Goal: Find contact information: Find contact information

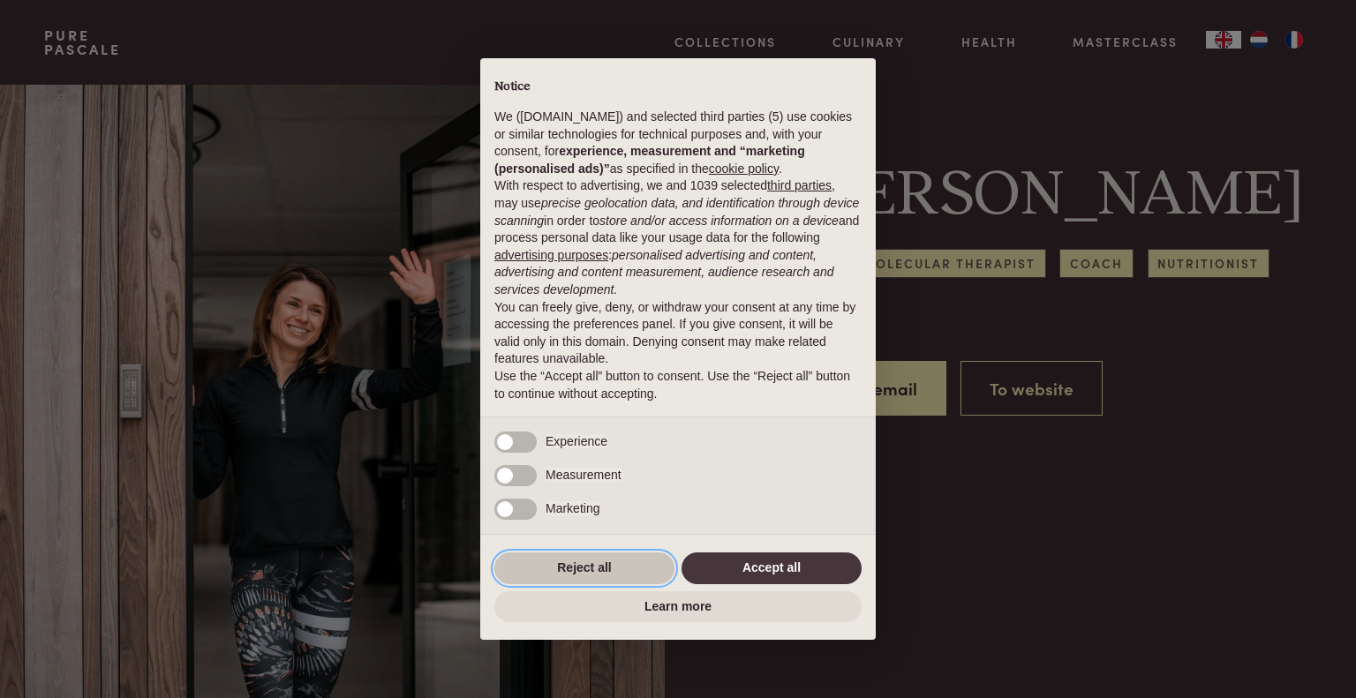
click at [583, 576] on button "Reject all" at bounding box center [584, 569] width 180 height 32
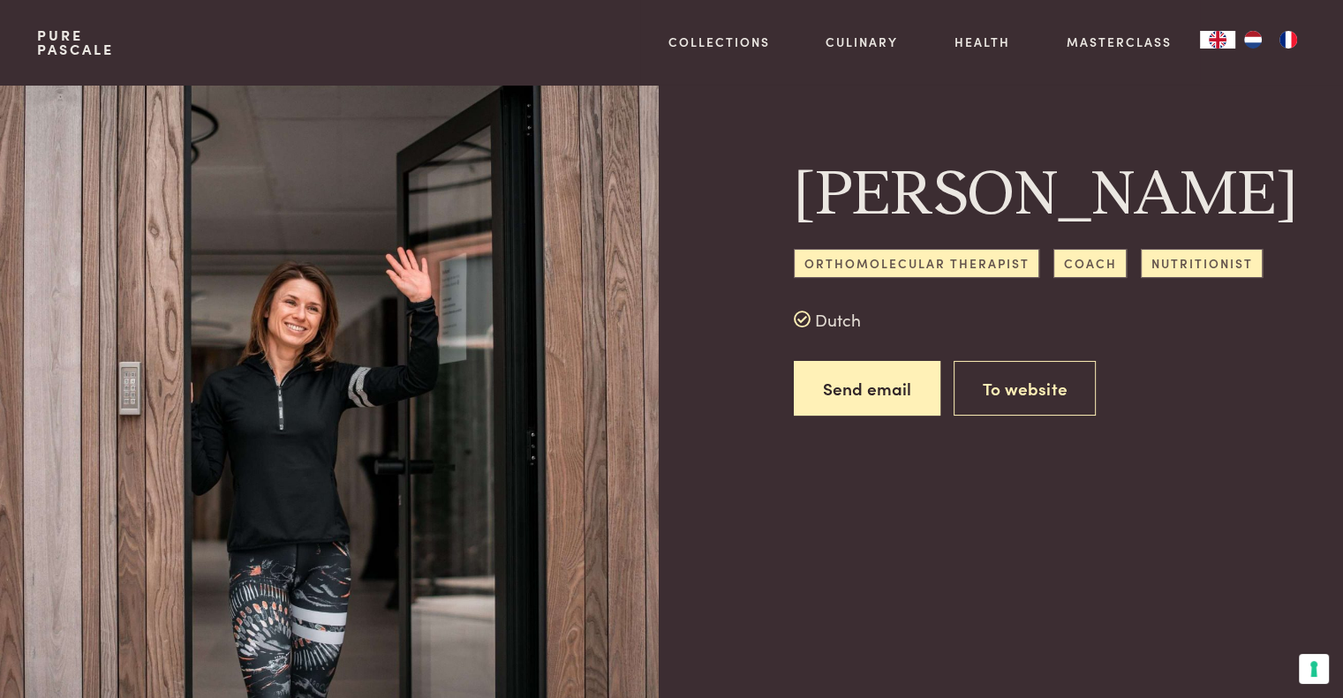
drag, startPoint x: 290, startPoint y: 313, endPoint x: 309, endPoint y: 313, distance: 19.4
click at [290, 313] on div at bounding box center [401, 250] width 728 height 331
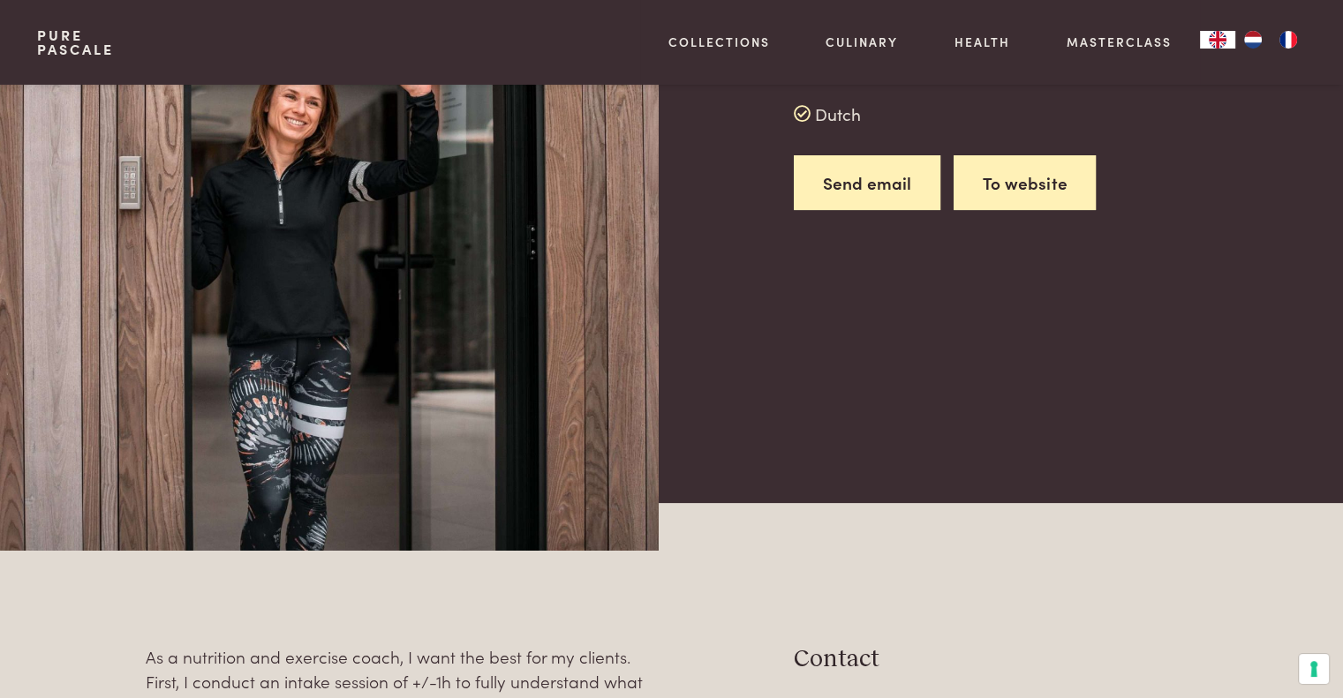
click at [1032, 192] on link "To website" at bounding box center [1024, 183] width 142 height 56
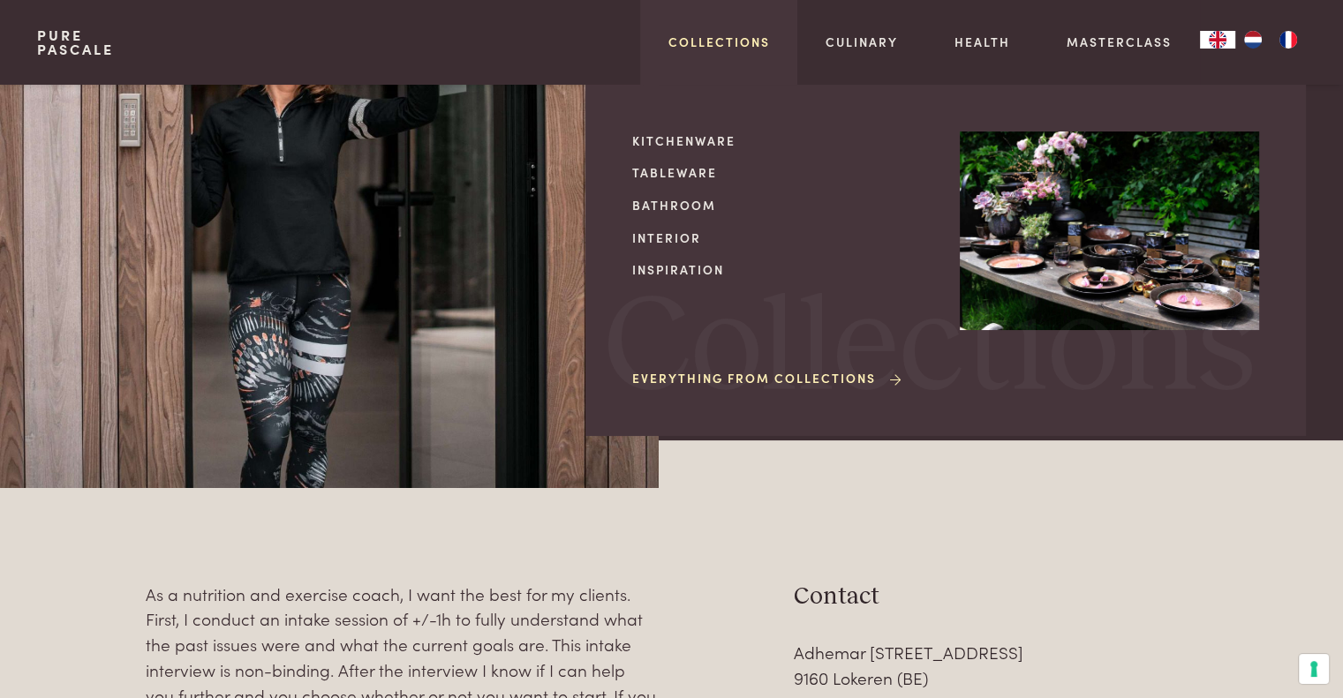
scroll to position [0, 0]
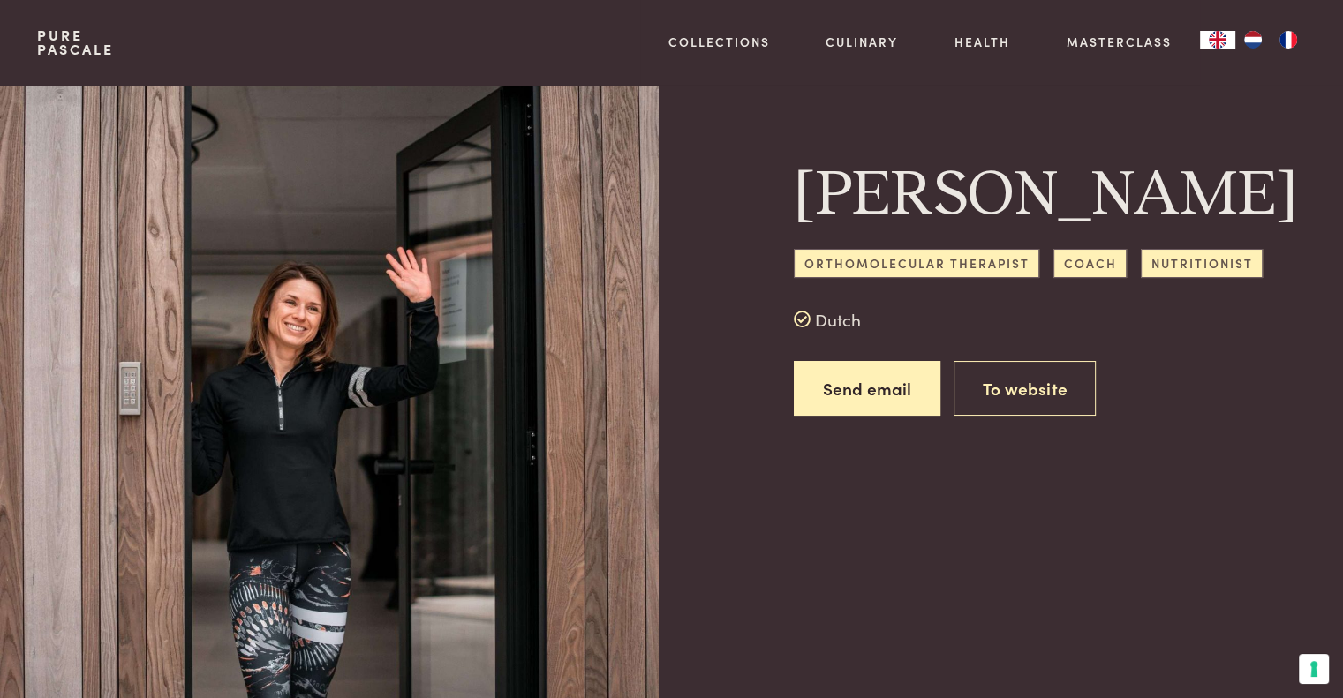
click at [1252, 38] on img "NL" at bounding box center [1252, 40] width 21 height 18
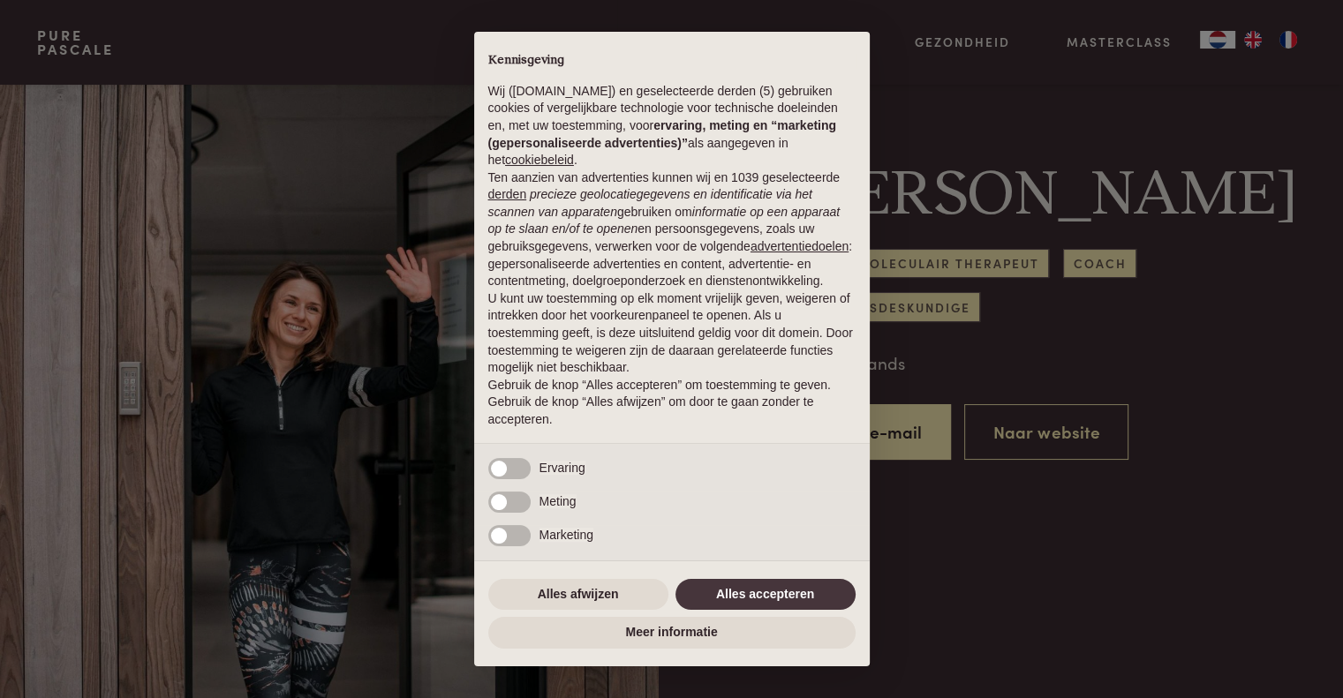
scroll to position [411, 0]
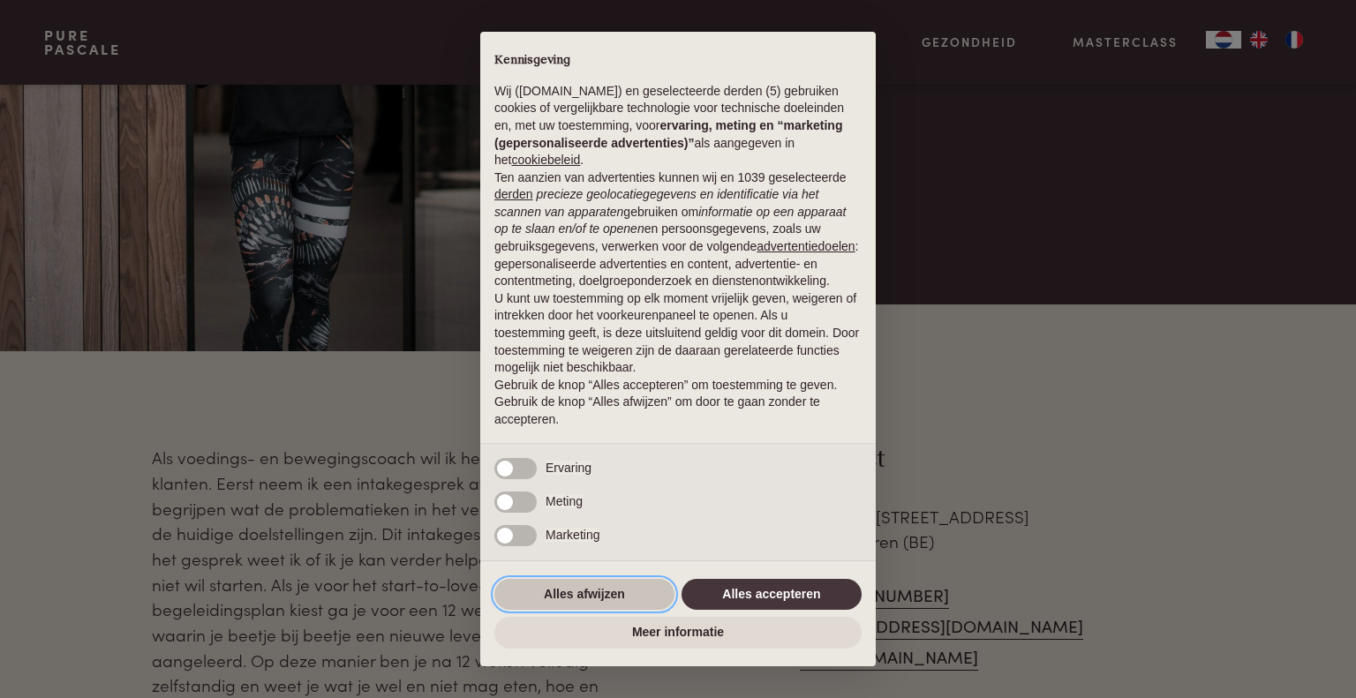
click at [578, 599] on button "Alles afwijzen" at bounding box center [584, 595] width 180 height 32
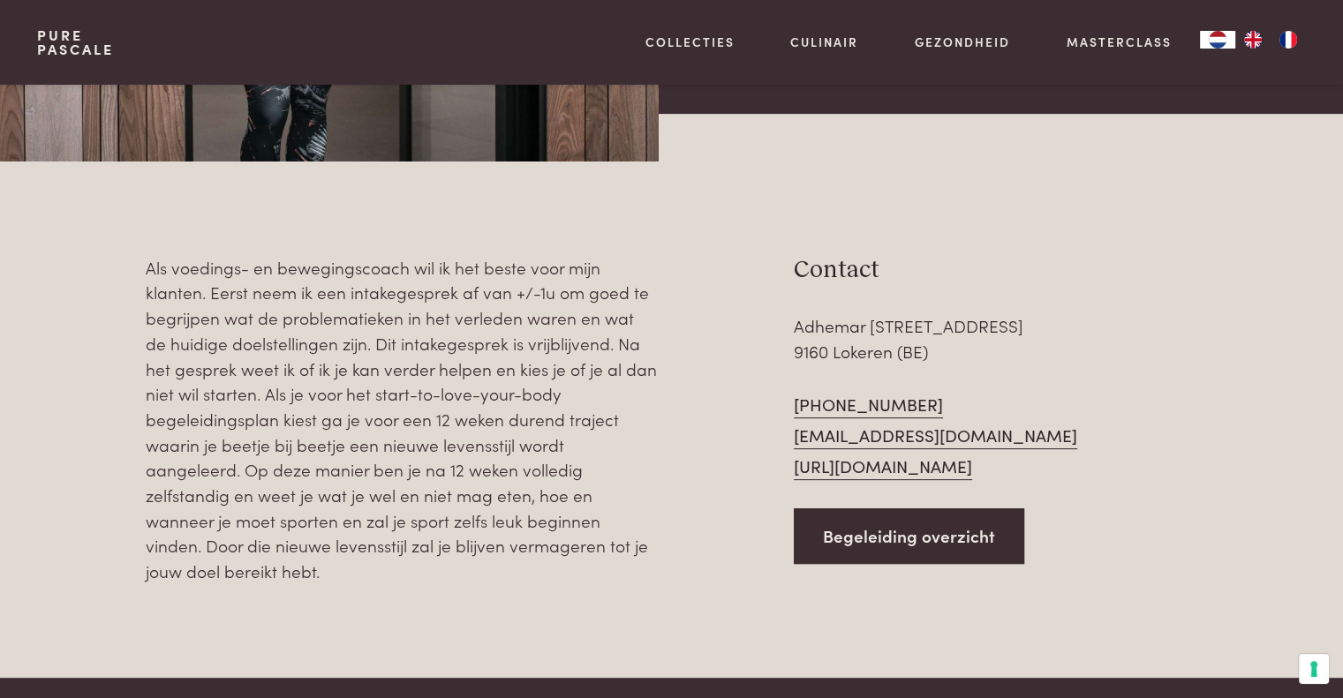
scroll to position [618, 0]
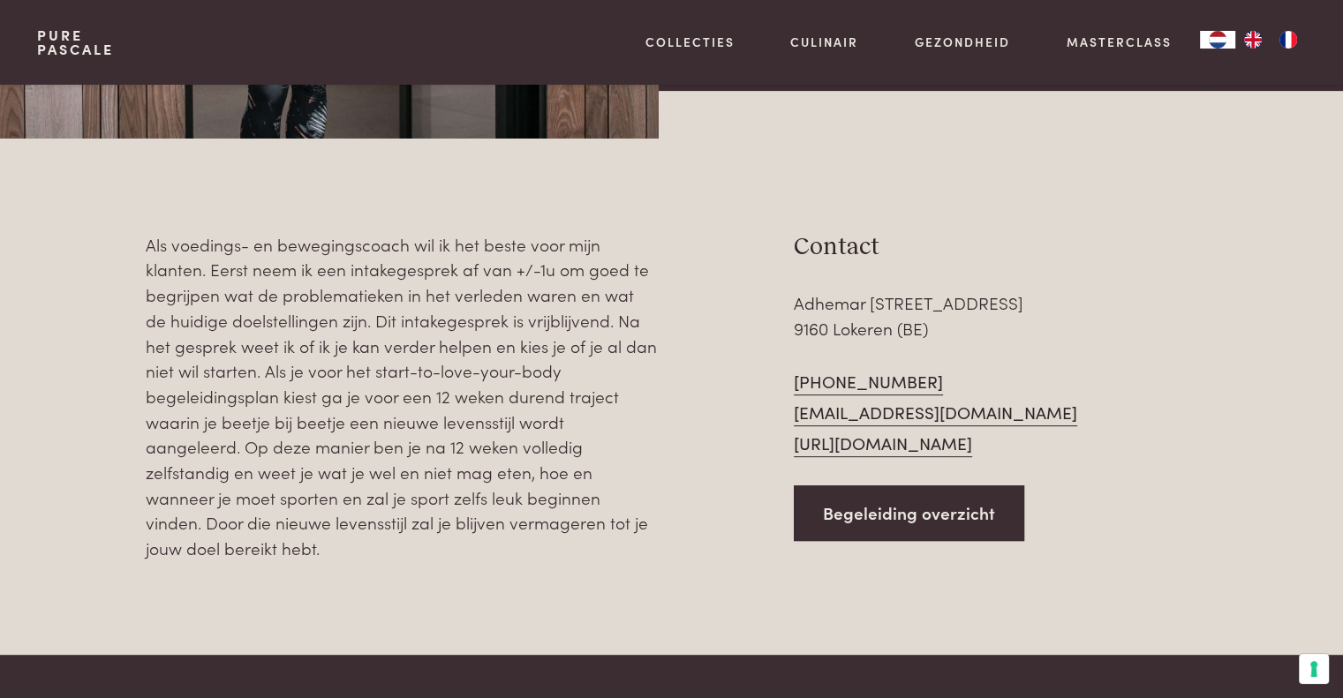
click at [872, 335] on div "Adhemar Goetersstraat 45 9160 Lokeren (BE)" at bounding box center [942, 315] width 296 height 50
copy div "Lokeren"
